Goal: Check status: Check status

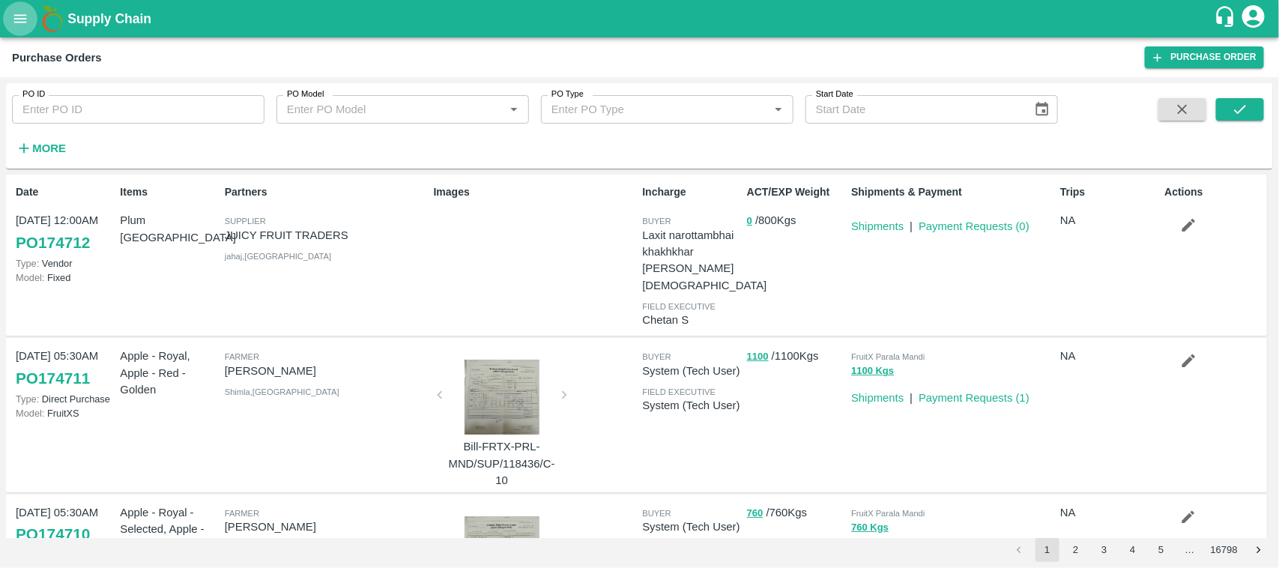
click at [24, 26] on icon "open drawer" at bounding box center [20, 18] width 16 height 16
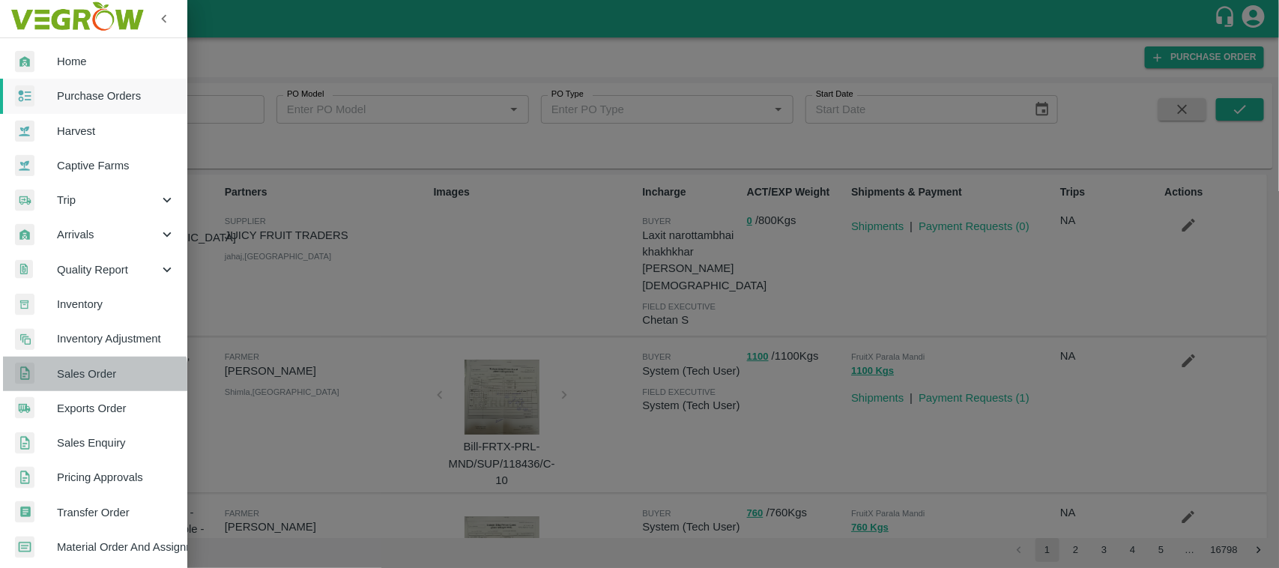
click at [73, 381] on span "Sales Order" at bounding box center [116, 374] width 118 height 16
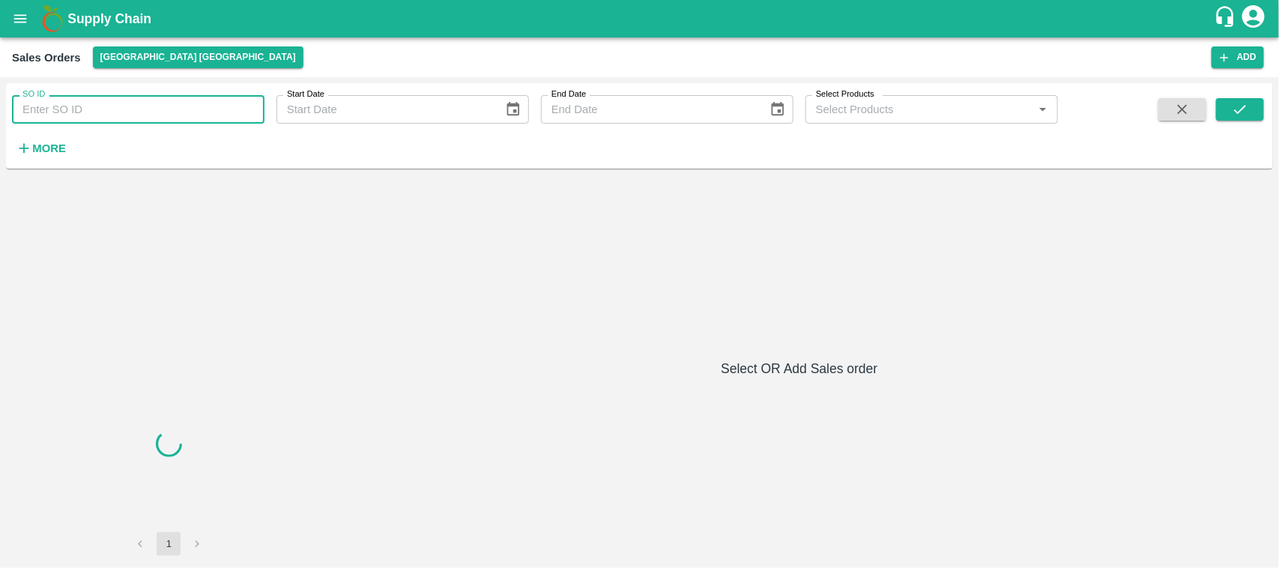
click at [122, 115] on input "SO ID" at bounding box center [138, 109] width 253 height 28
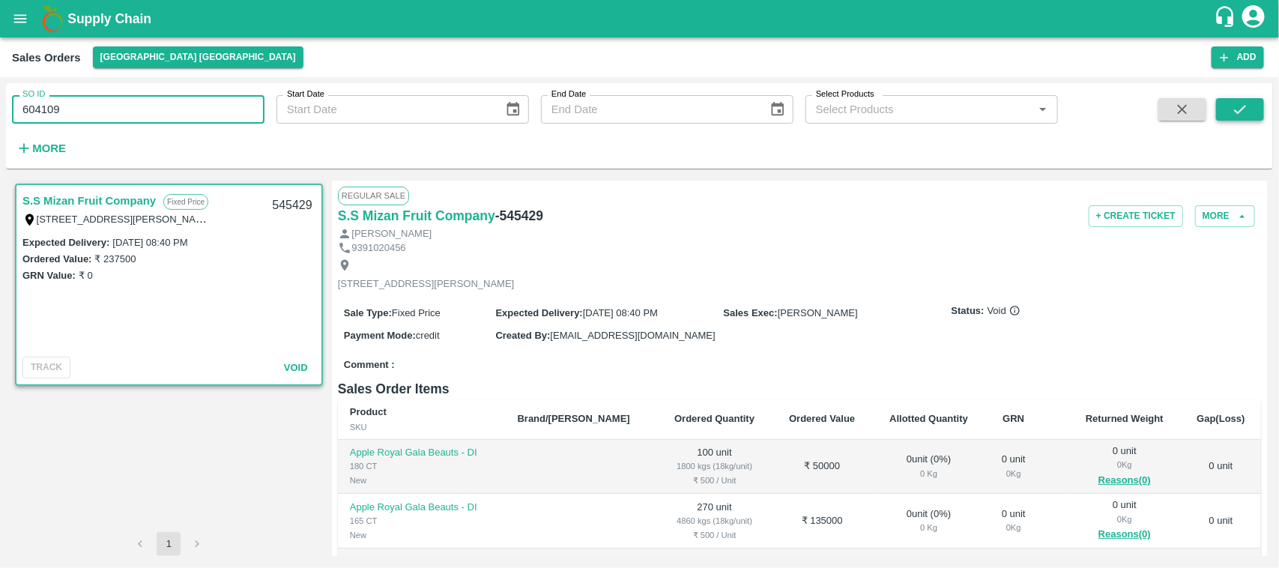
type input "604109"
click at [1227, 120] on button "submit" at bounding box center [1240, 109] width 48 height 22
